Goal: Navigation & Orientation: Find specific page/section

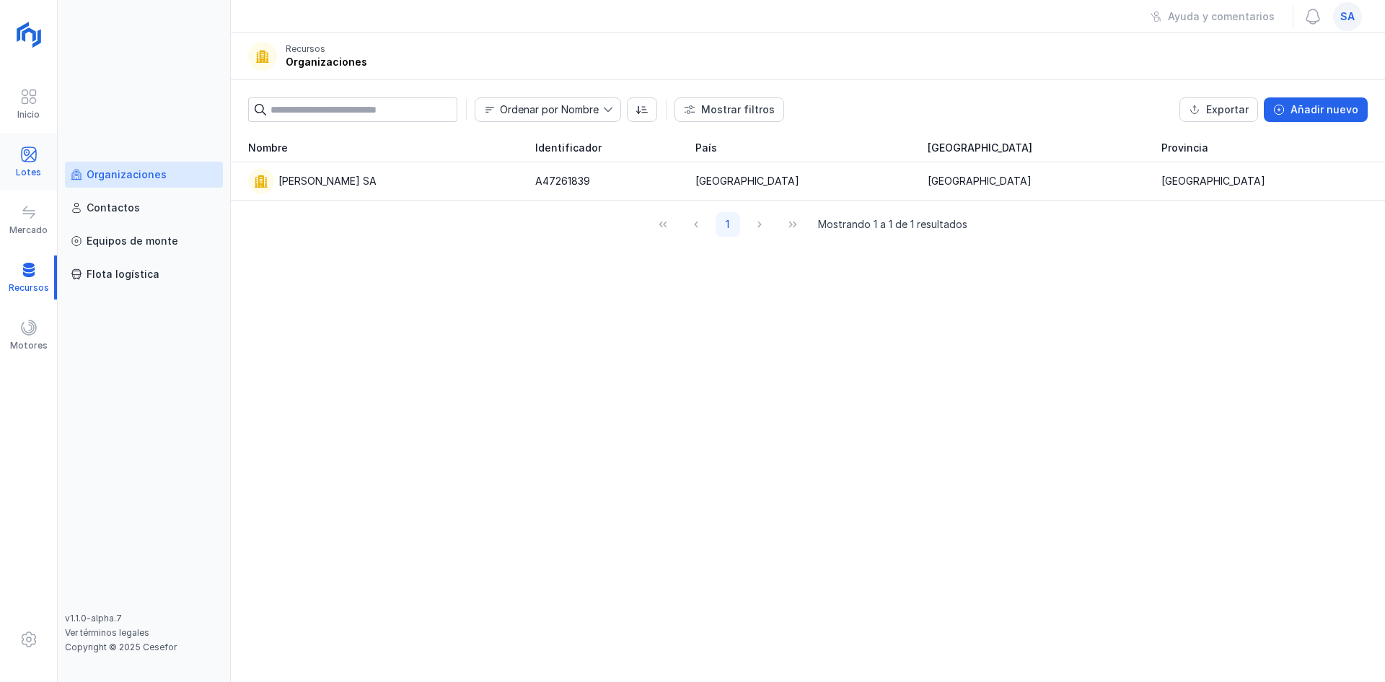
click at [37, 158] on span at bounding box center [28, 154] width 17 height 17
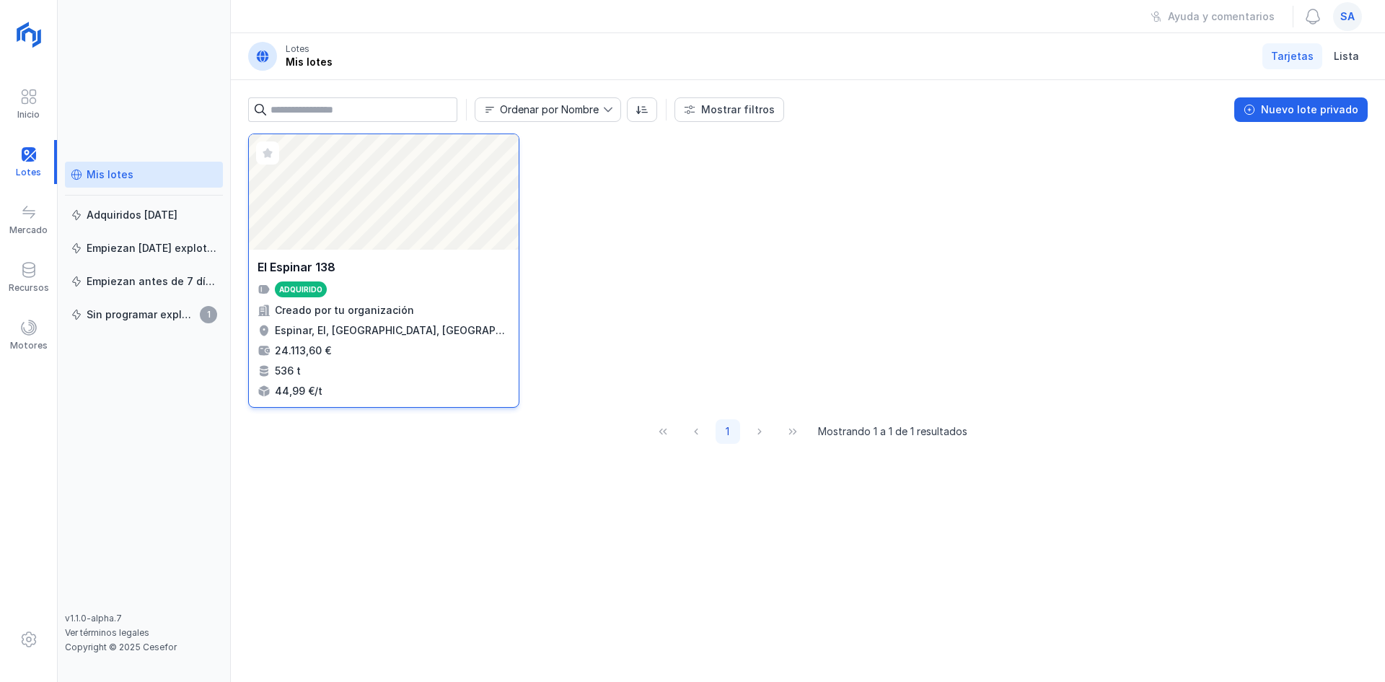
click at [408, 246] on div "Abrir lote" at bounding box center [384, 191] width 270 height 115
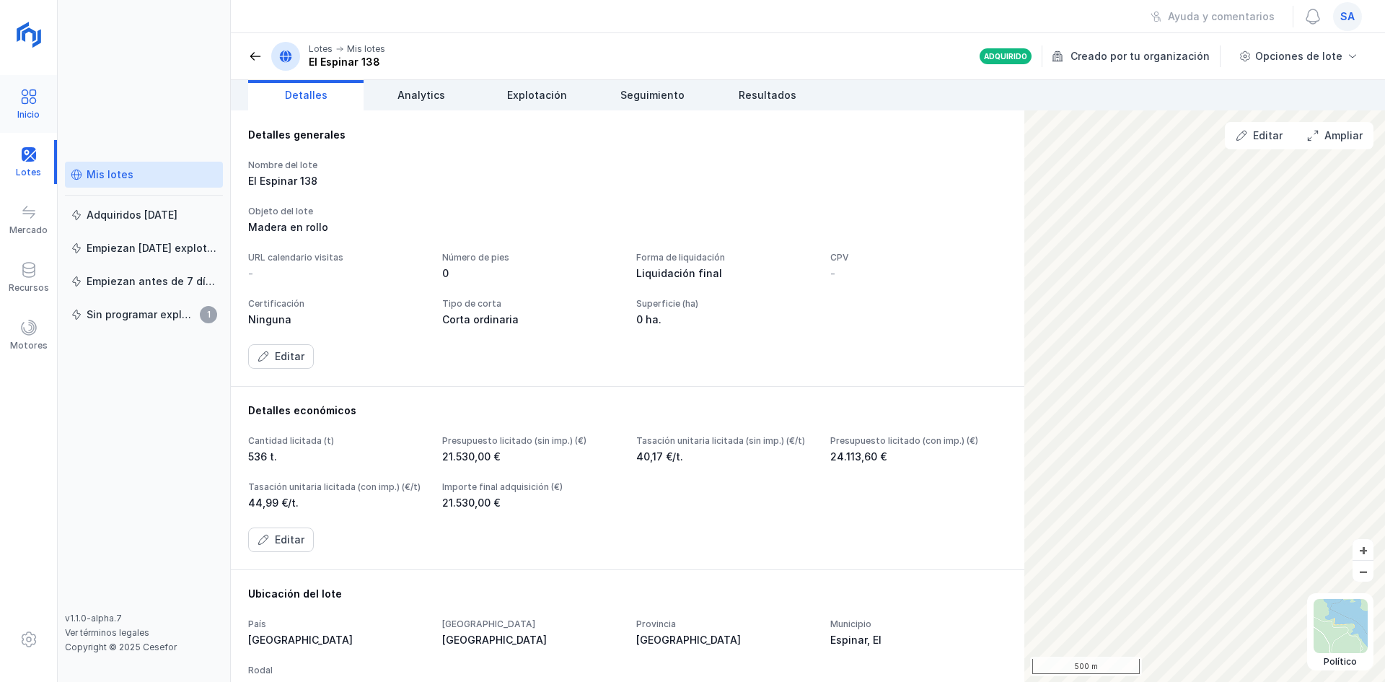
click at [30, 101] on span at bounding box center [28, 96] width 17 height 17
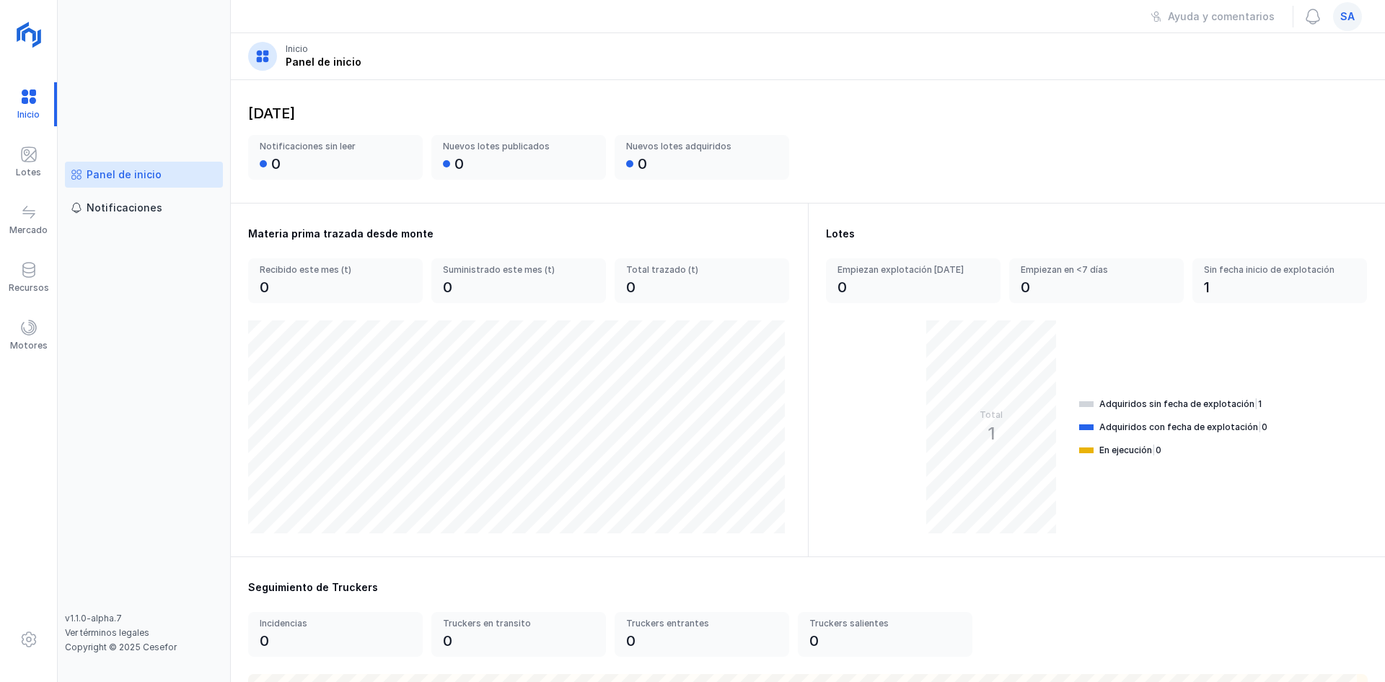
drag, startPoint x: 1362, startPoint y: 20, endPoint x: 1352, endPoint y: 17, distance: 10.5
click at [1357, 20] on div "sa" at bounding box center [1347, 16] width 35 height 29
click at [1361, 20] on div "sa" at bounding box center [1347, 16] width 35 height 29
click at [1350, 22] on span "sa" at bounding box center [1347, 16] width 14 height 14
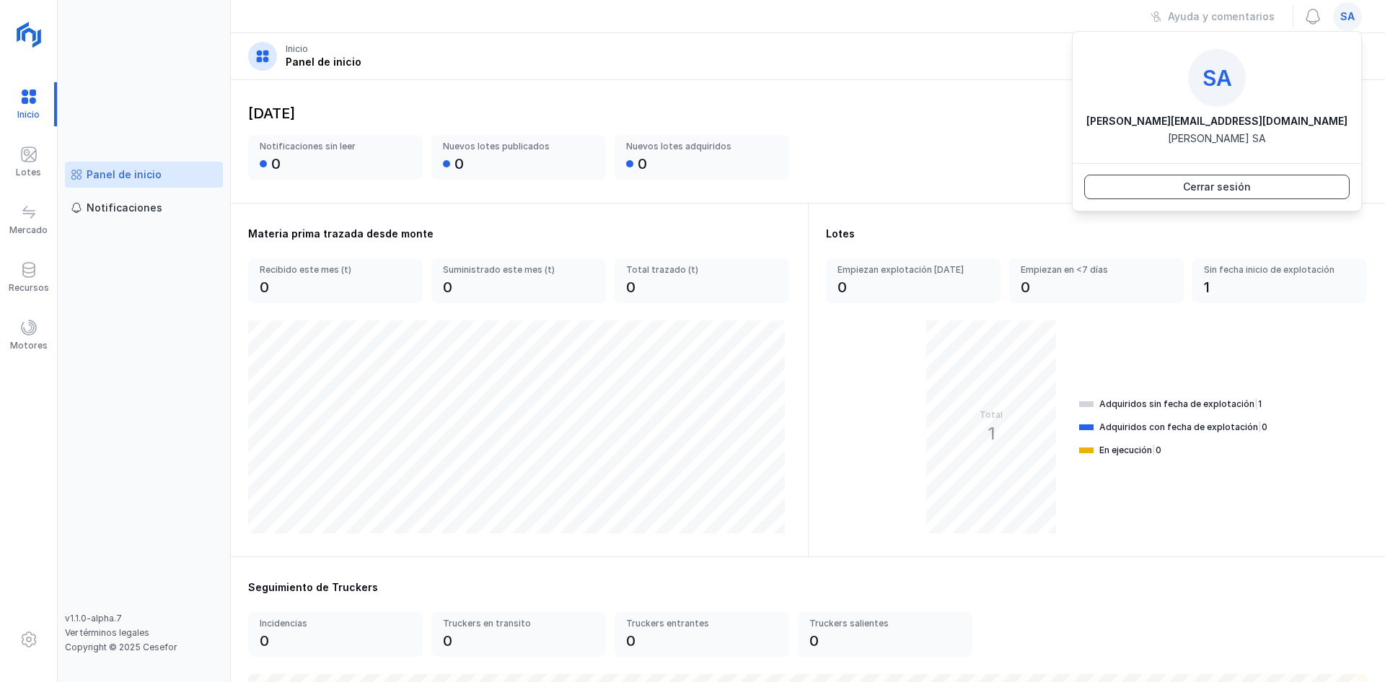
click at [1298, 189] on button "Cerrar sesión" at bounding box center [1216, 187] width 265 height 25
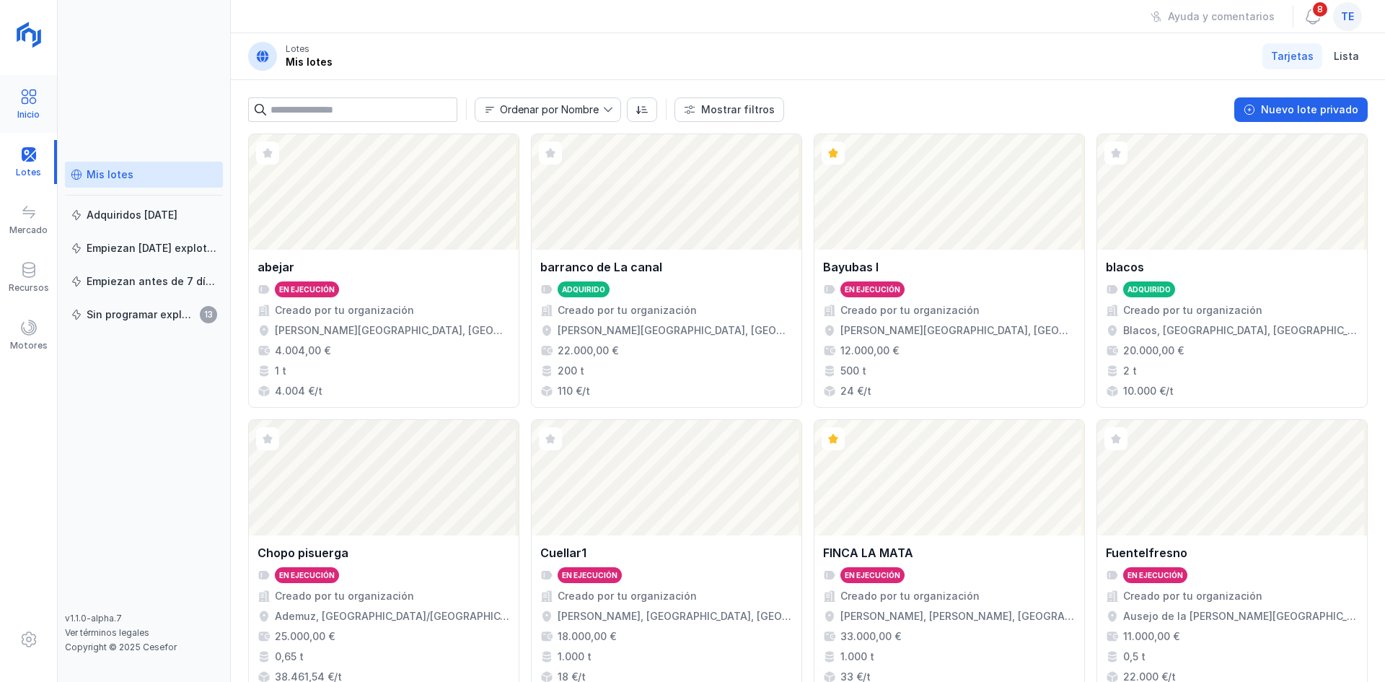
click at [15, 90] on div "Inicio" at bounding box center [28, 104] width 57 height 44
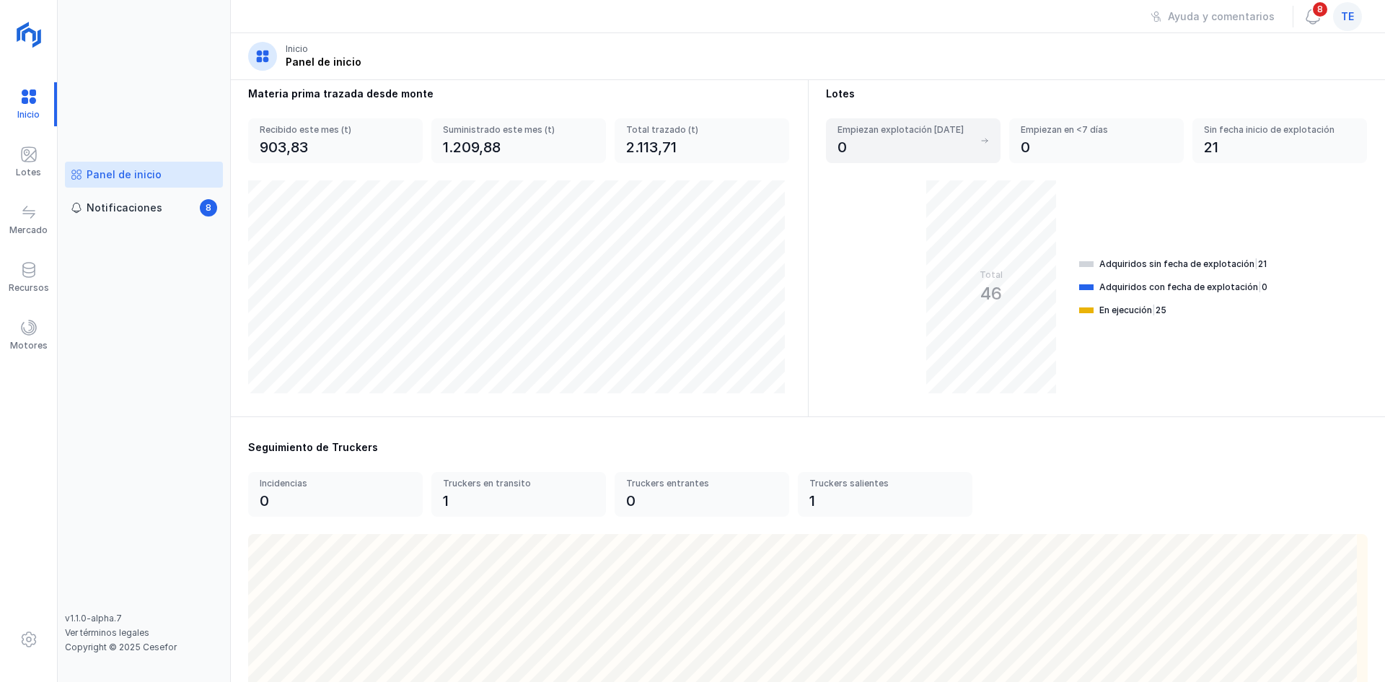
scroll to position [144, 0]
